Goal: Find specific page/section: Locate a particular part of the current website

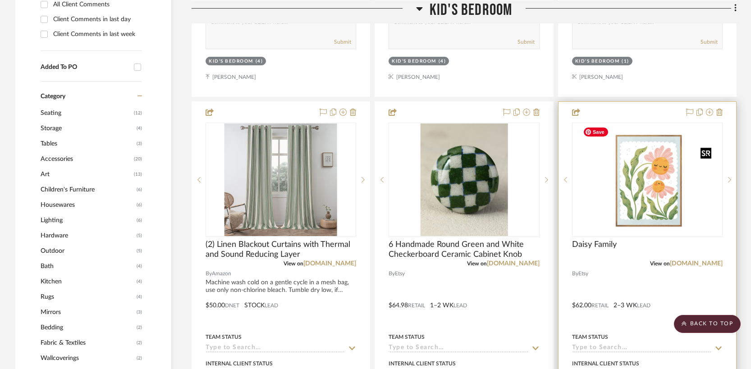
scroll to position [586, 0]
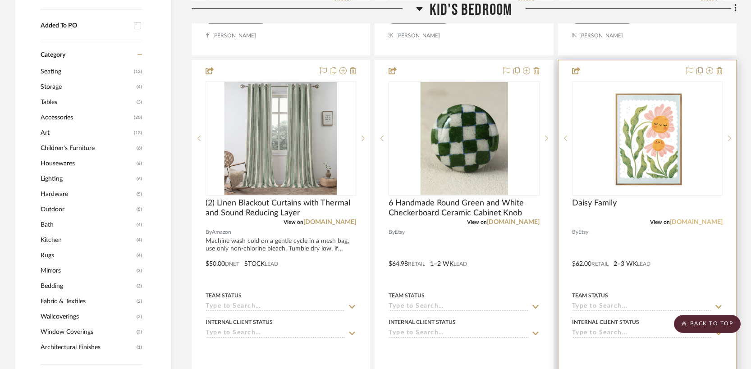
click at [714, 222] on link "[DOMAIN_NAME]" at bounding box center [696, 222] width 53 height 6
click at [669, 139] on img "0" at bounding box center [647, 138] width 136 height 113
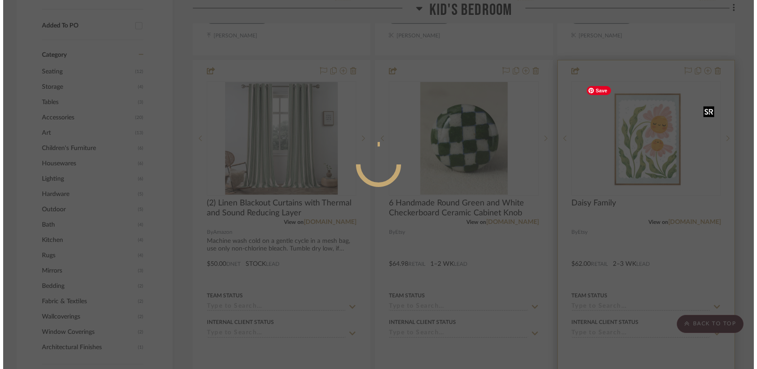
scroll to position [0, 0]
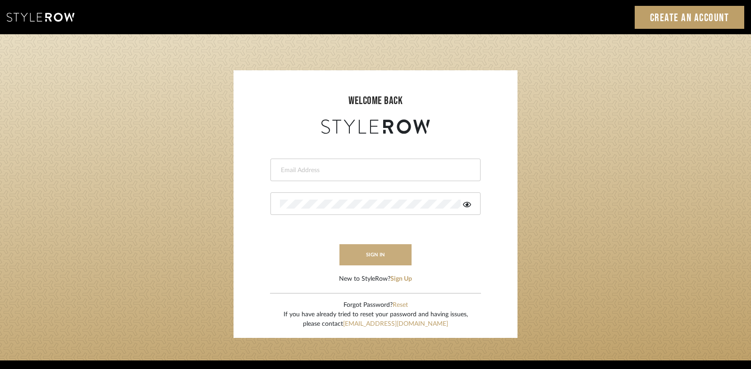
type input "caseycoleford@yahoo.com"
click at [375, 257] on button "sign in" at bounding box center [375, 254] width 72 height 21
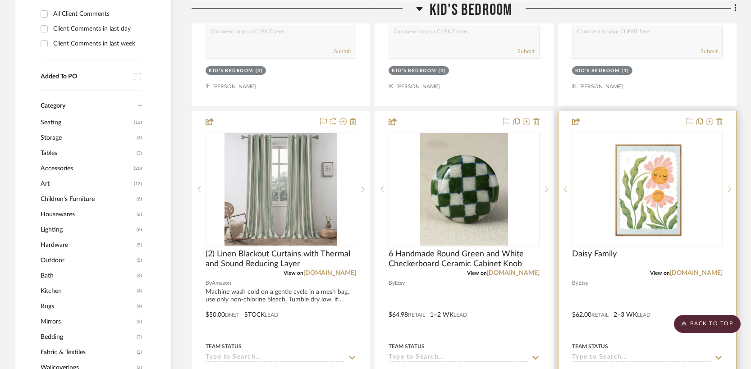
scroll to position [540, 0]
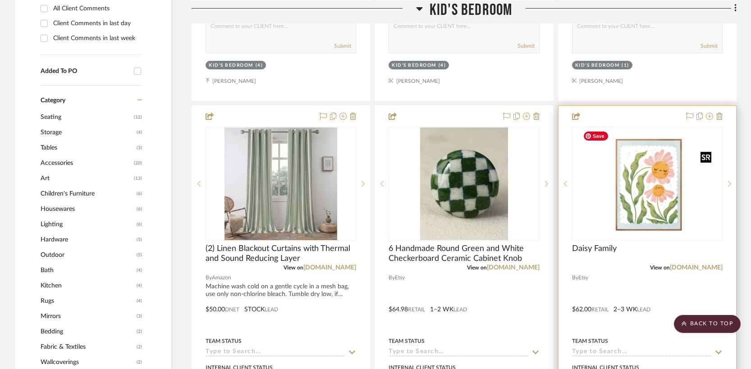
click at [651, 202] on img "0" at bounding box center [647, 184] width 136 height 113
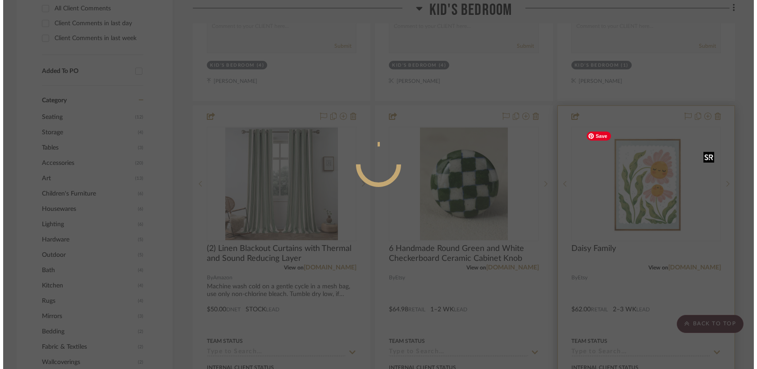
scroll to position [0, 0]
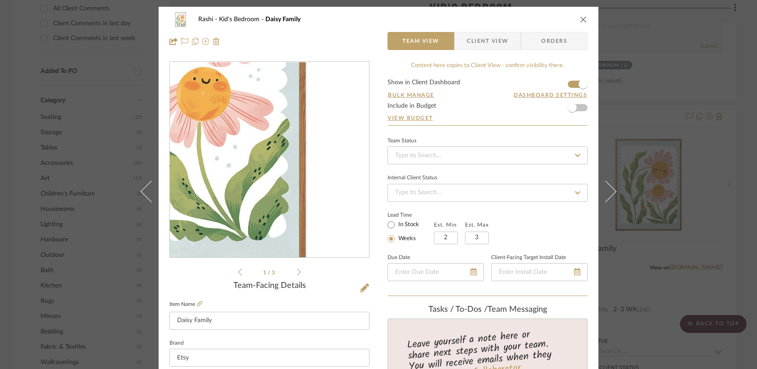
click at [305, 192] on img "0" at bounding box center [269, 160] width 199 height 166
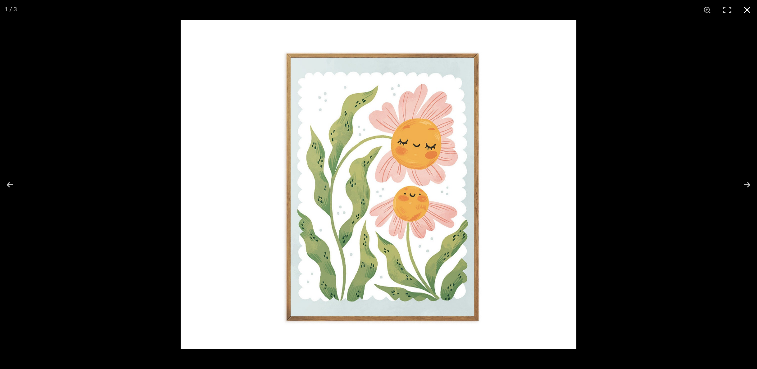
click at [747, 7] on button at bounding box center [747, 10] width 20 height 20
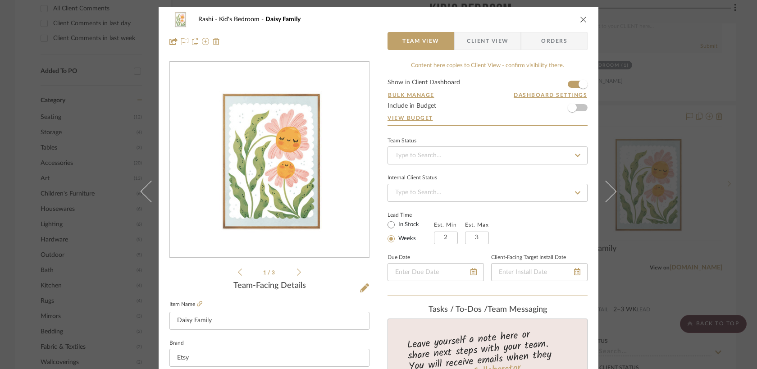
click at [580, 17] on icon "close" at bounding box center [583, 19] width 7 height 7
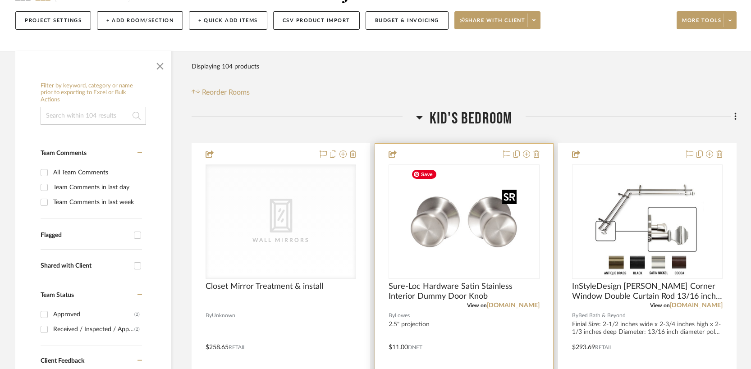
scroll to position [240, 0]
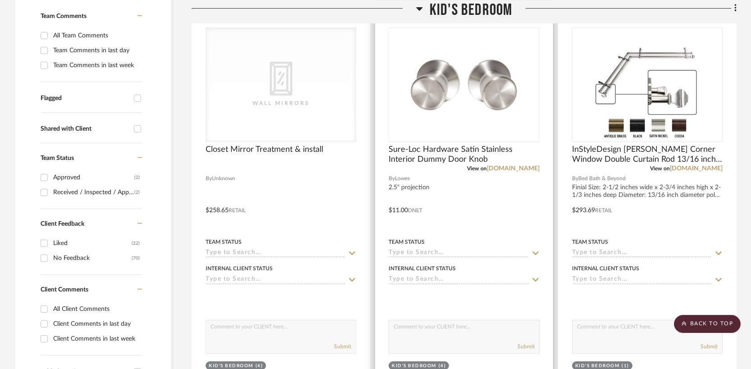
click at [523, 172] on div at bounding box center [464, 204] width 178 height 394
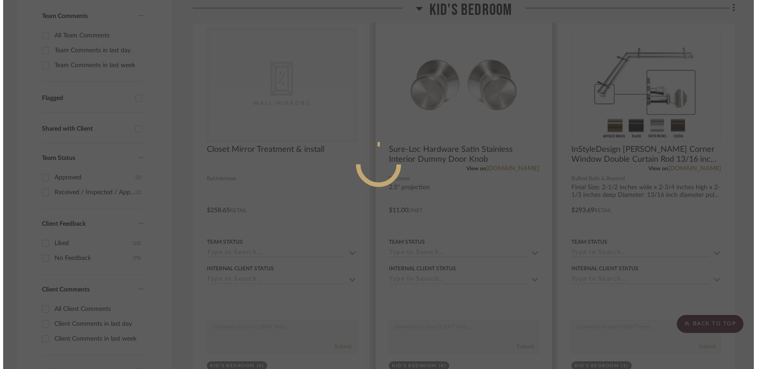
scroll to position [0, 0]
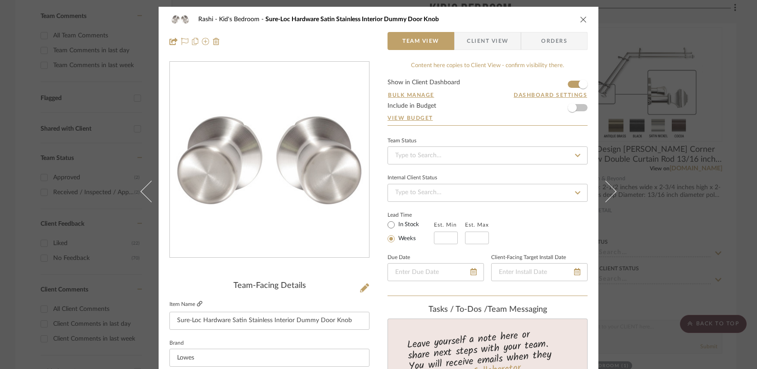
click at [197, 303] on icon at bounding box center [199, 303] width 5 height 5
